Goal: Information Seeking & Learning: Learn about a topic

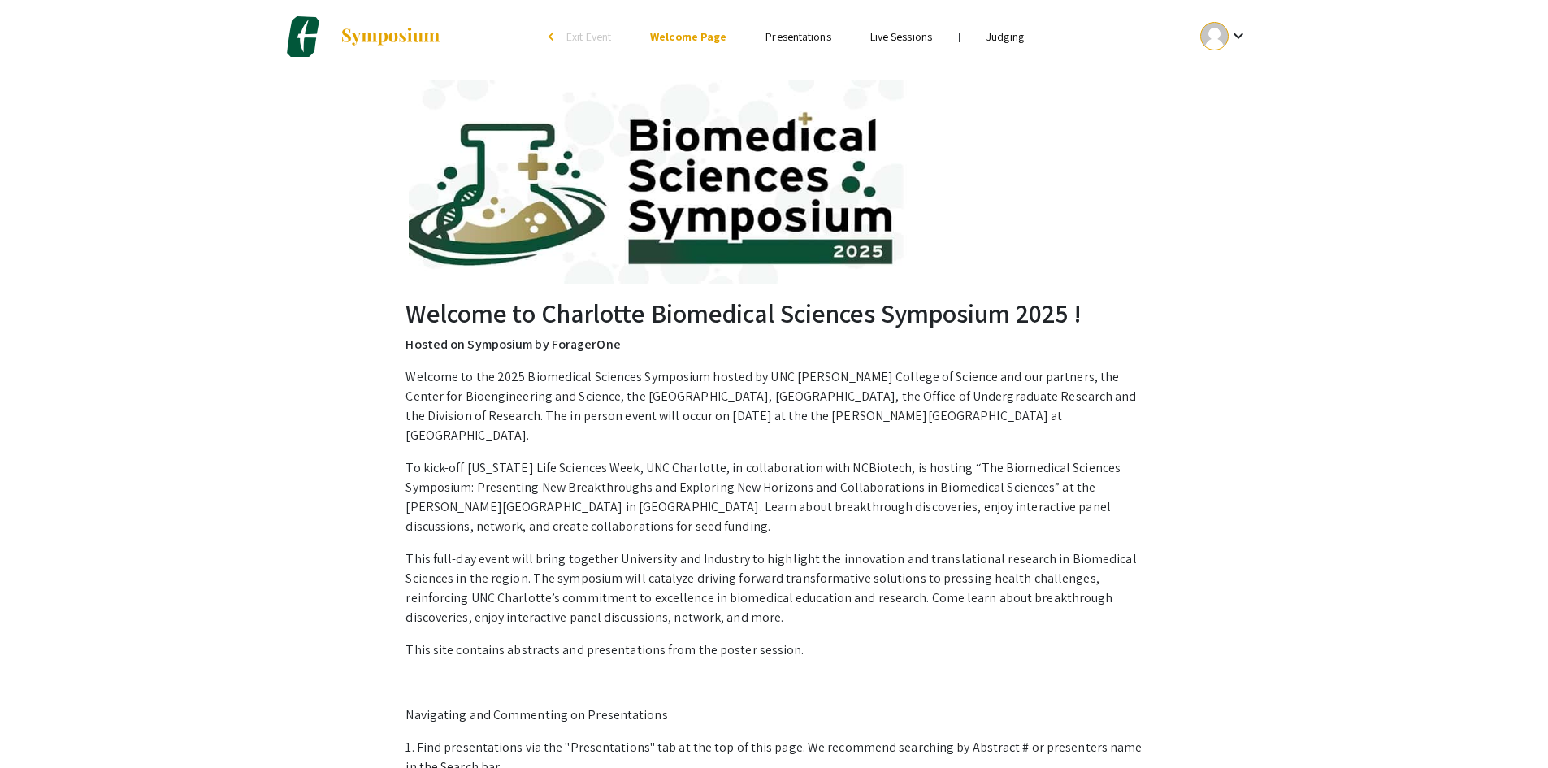
click at [1197, 578] on div "Welcome to Charlotte Biomedical Sciences Symposium 2025 ! Hosted on Symposium b…" at bounding box center [774, 591] width 1032 height 1037
click at [785, 38] on link "Presentations" at bounding box center [798, 36] width 65 height 15
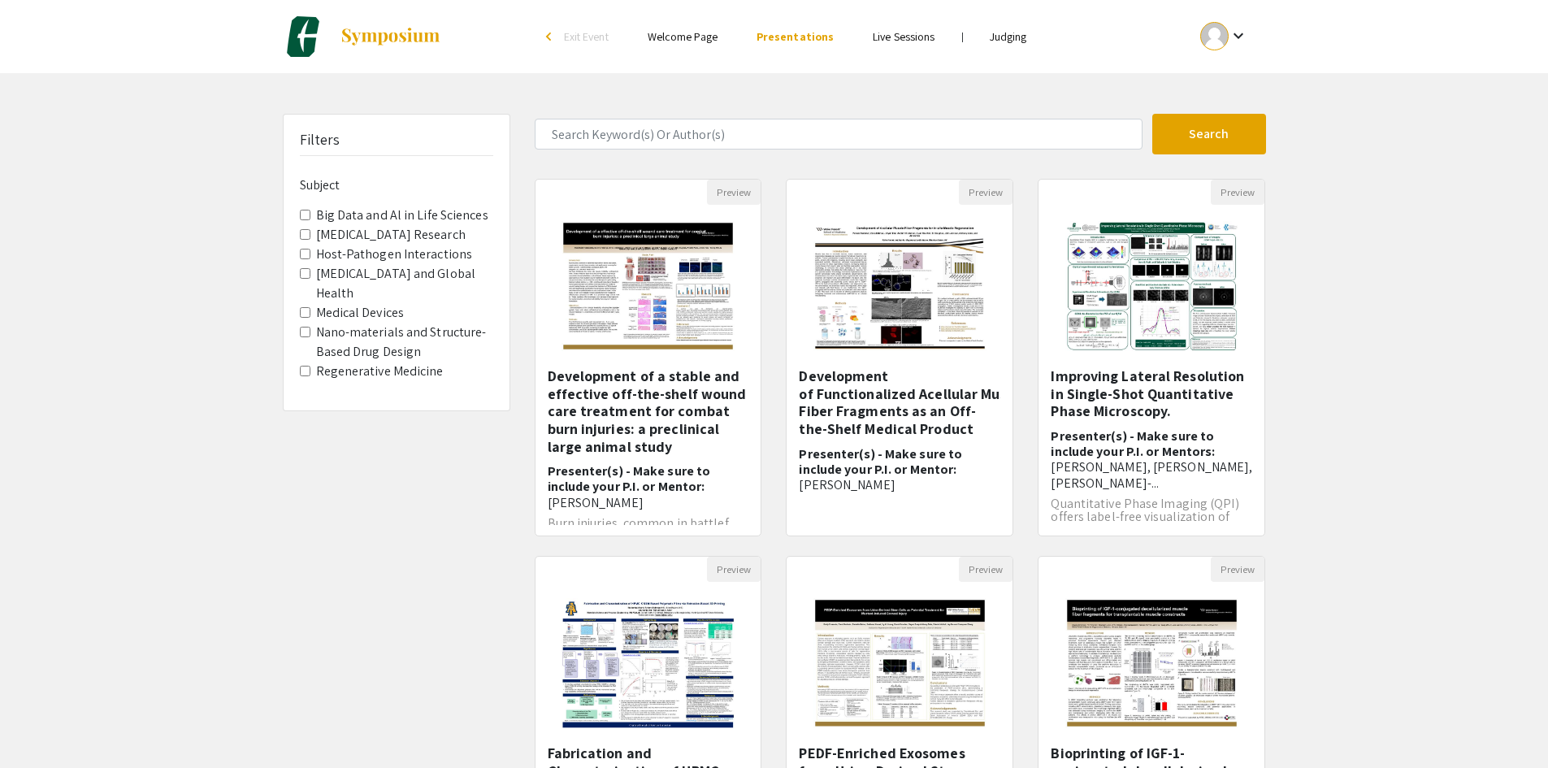
click at [1011, 42] on link "Judging" at bounding box center [1008, 36] width 37 height 15
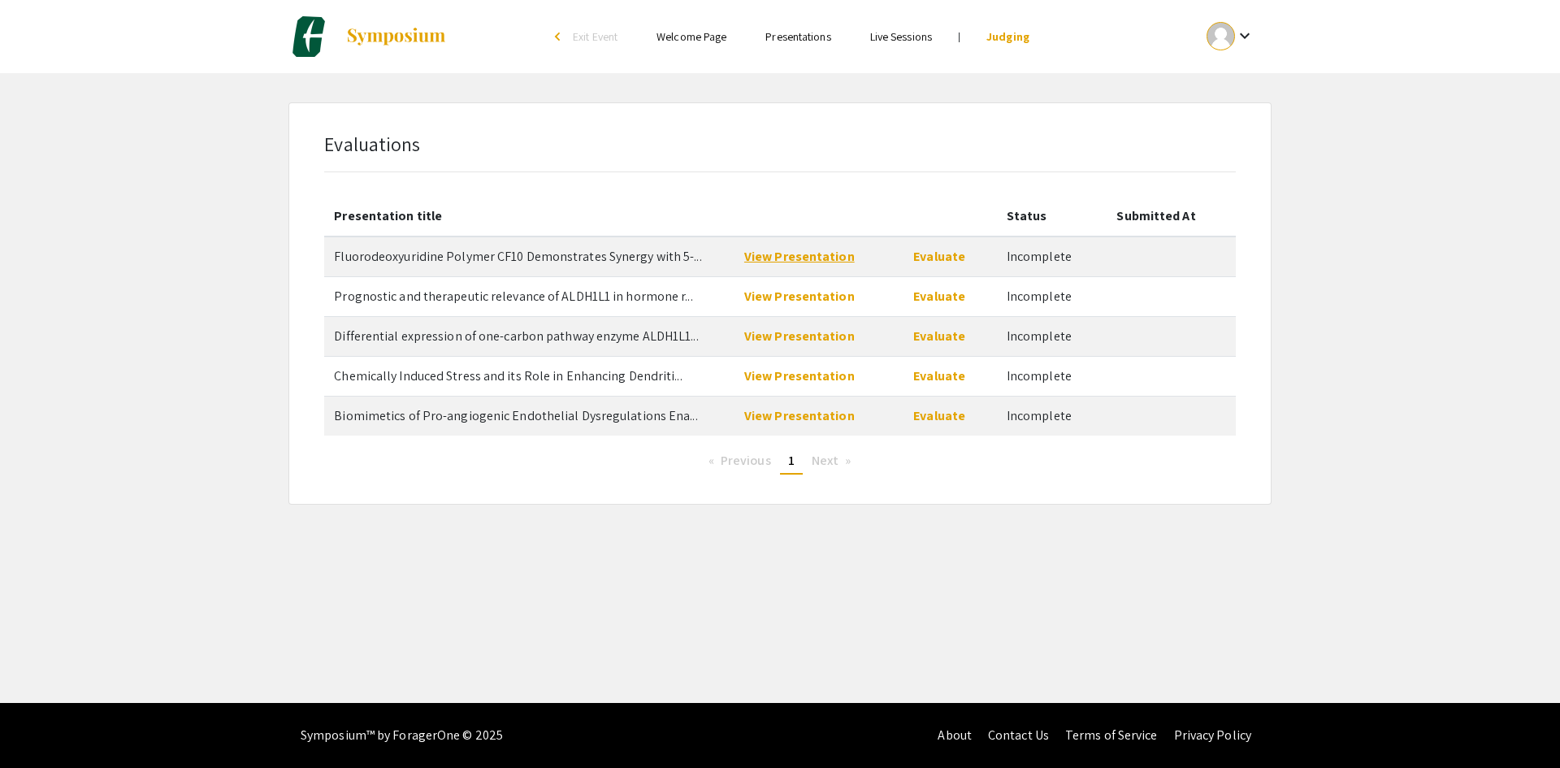
click at [801, 262] on link "View Presentation" at bounding box center [799, 256] width 111 height 17
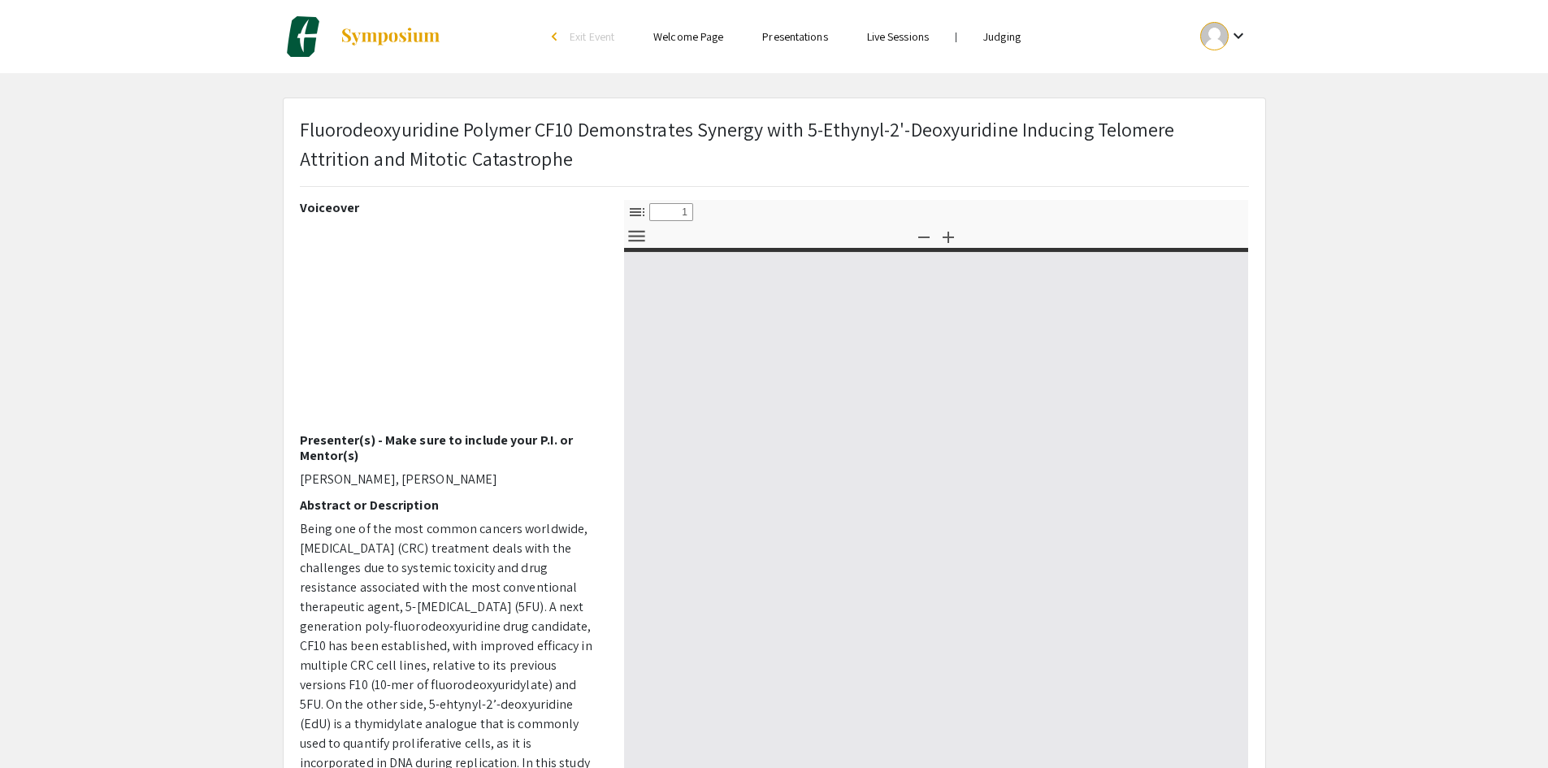
select select "custom"
type input "0"
select select "custom"
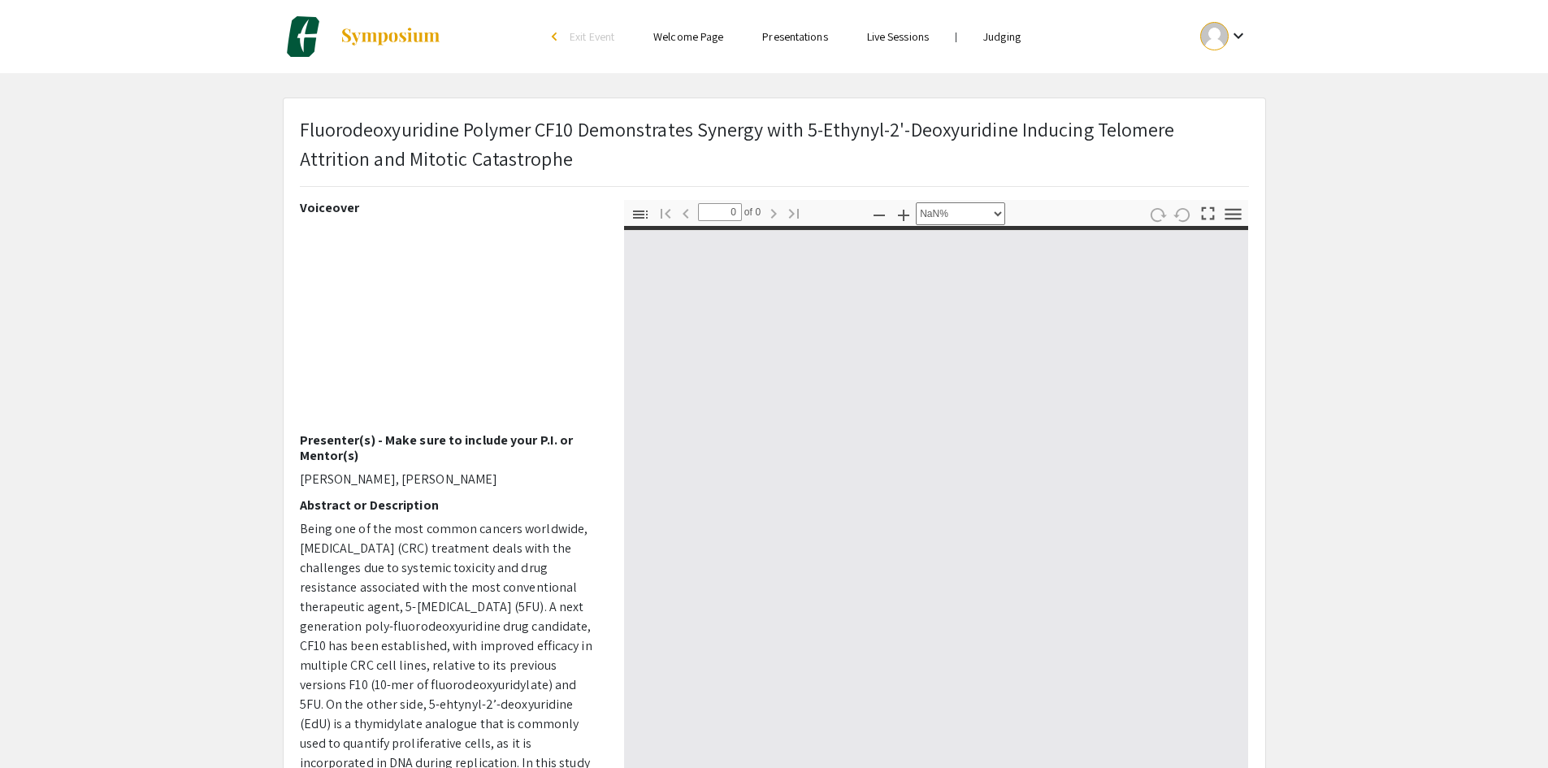
type input "1"
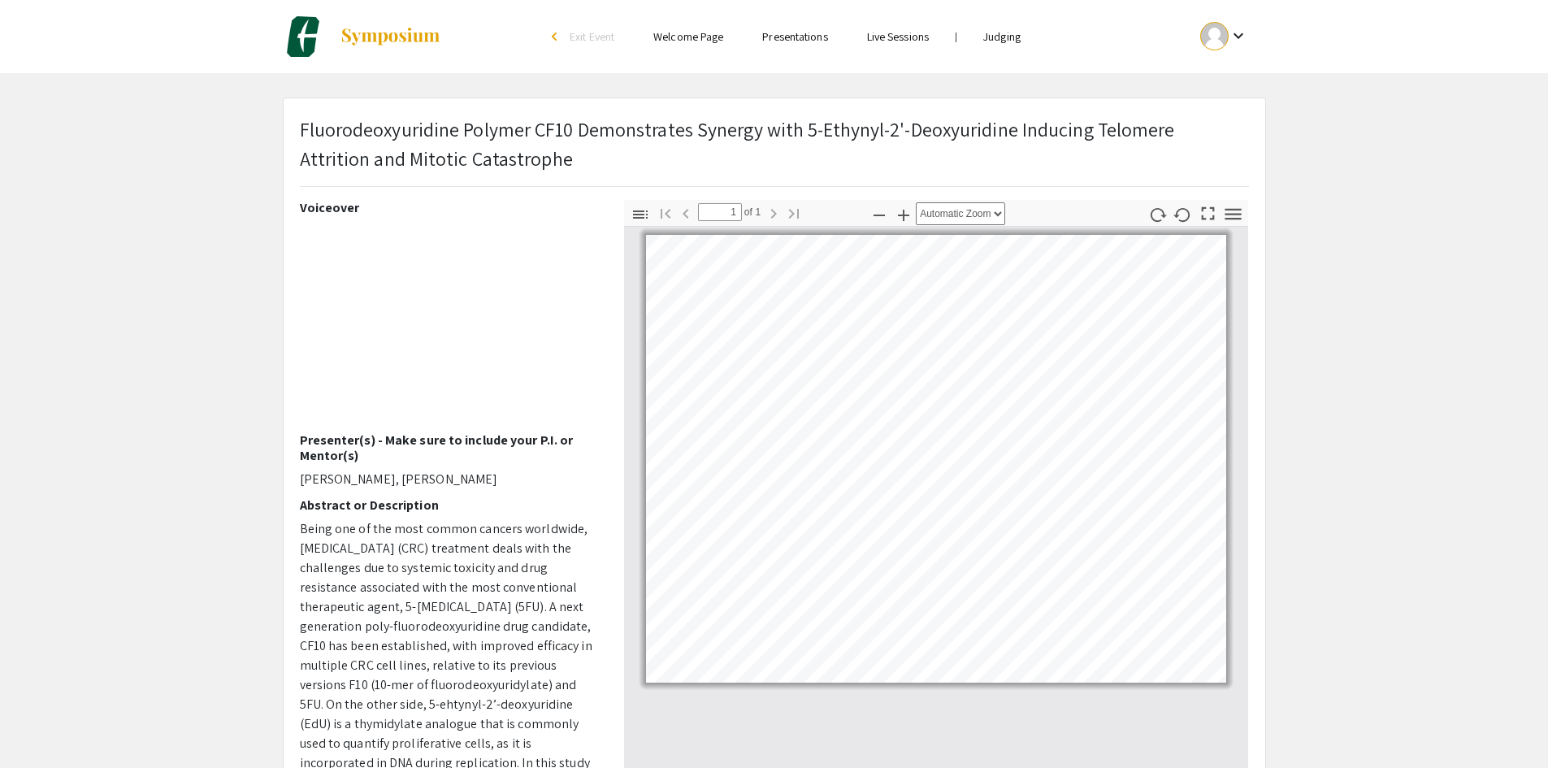
click at [475, 501] on h2 "Abstract or Description" at bounding box center [450, 504] width 300 height 15
click at [1207, 215] on icon "button" at bounding box center [1208, 213] width 22 height 22
click at [841, 737] on div at bounding box center [936, 498] width 625 height 542
click at [259, 490] on app-presentation "Fluorodeoxyuridine Polymer CF10 Demonstrates Synergy with 5-Ethynyl-2'-Deoxyuri…" at bounding box center [774, 523] width 1548 height 851
click at [899, 211] on icon "button" at bounding box center [904, 216] width 20 height 20
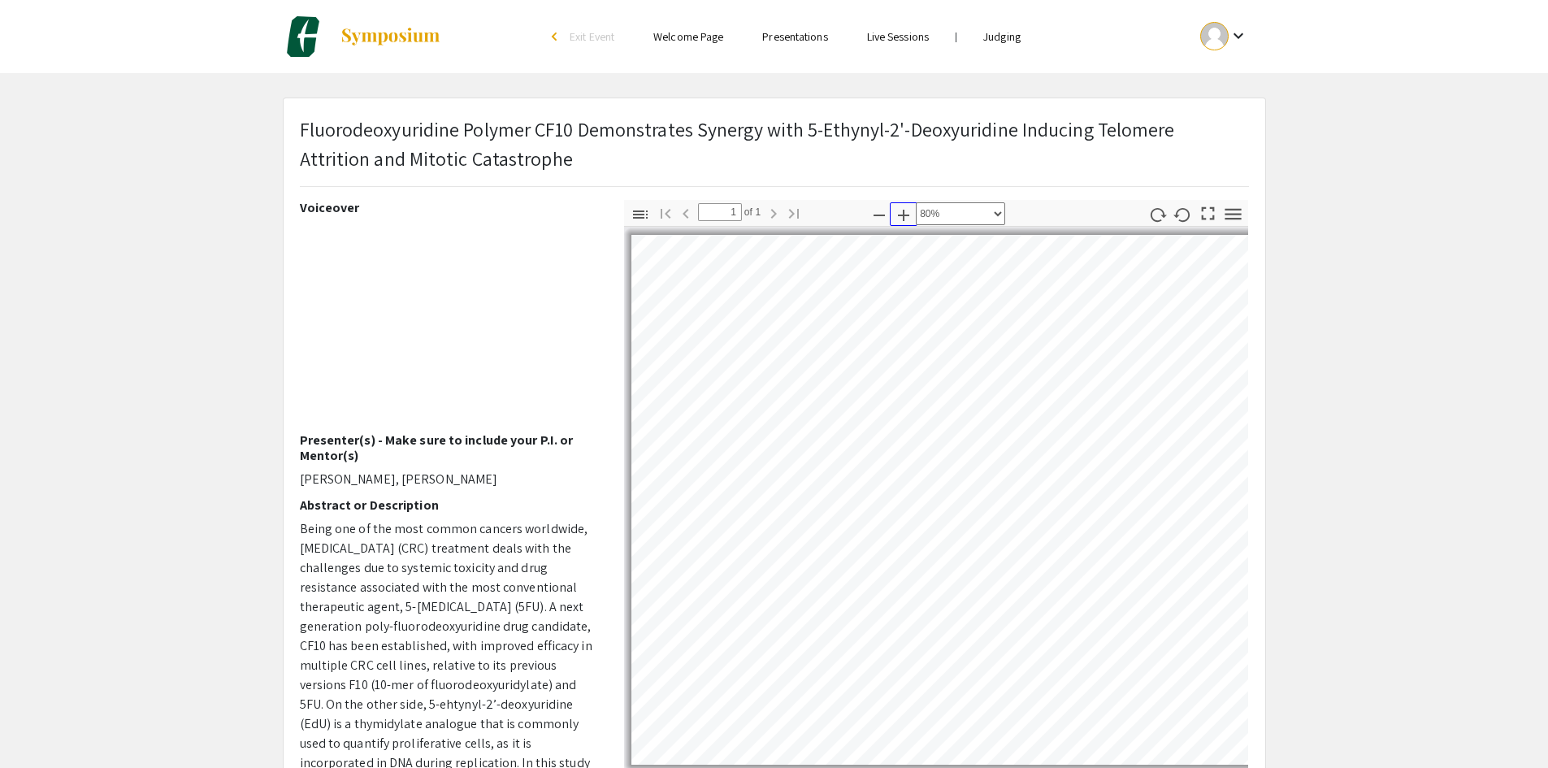
click at [899, 211] on icon "button" at bounding box center [904, 216] width 20 height 20
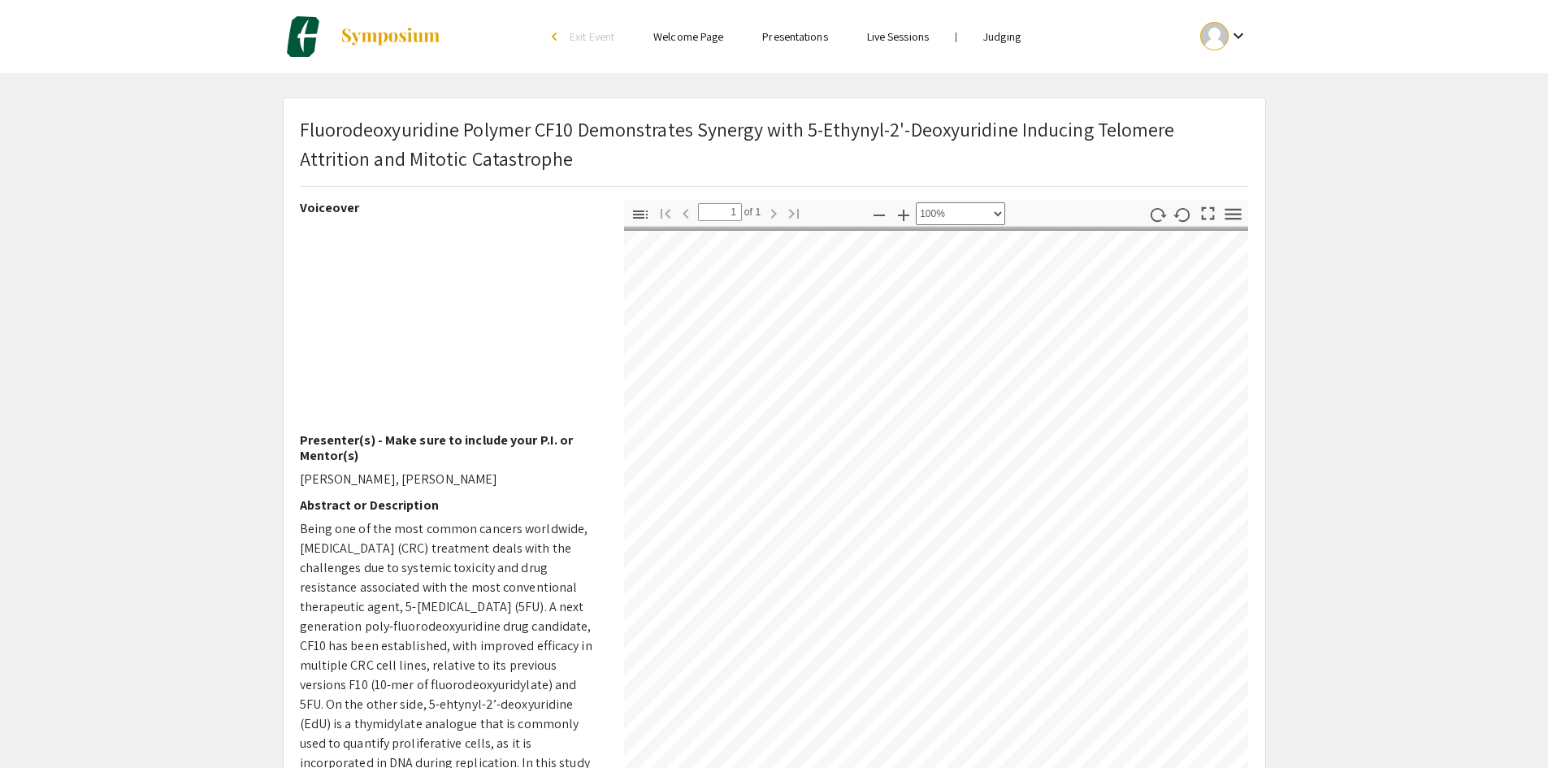
scroll to position [0, 7]
click at [906, 213] on icon "button" at bounding box center [904, 216] width 20 height 20
select select "custom"
